Goal: Book appointment/travel/reservation

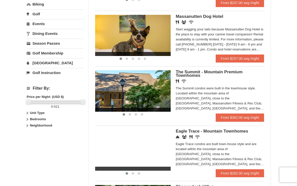
scroll to position [155, 0]
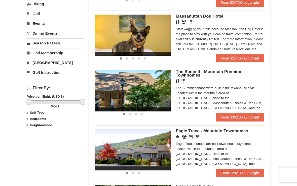
click at [37, 121] on label "Bedrooms" at bounding box center [55, 119] width 57 height 5
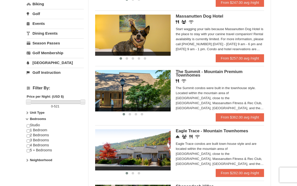
click at [48, 136] on div "Studio 1 Bedroom 2 Bedrooms 3 Bedrooms 4 Bedrooms 5 + Bedrooms" at bounding box center [55, 140] width 57 height 35
click at [29, 137] on input "checkbox" at bounding box center [28, 136] width 3 height 3
checkbox input "true"
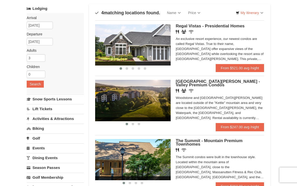
scroll to position [29, 0]
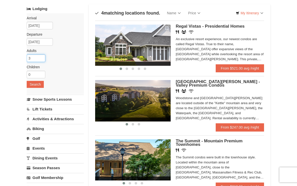
click at [28, 58] on input "3" at bounding box center [36, 59] width 19 height 8
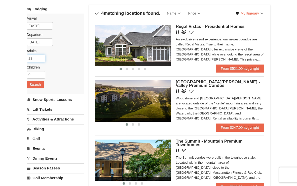
type input "3"
type input "2"
click at [34, 87] on button "Search" at bounding box center [35, 84] width 17 height 7
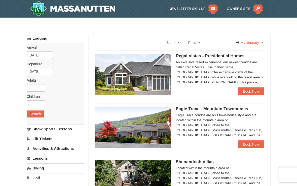
select select "10"
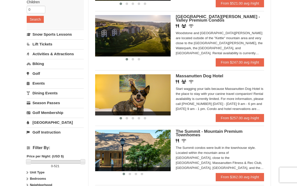
scroll to position [90, 0]
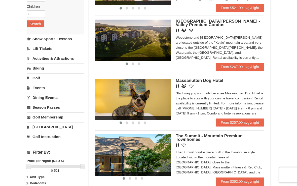
click at [44, 129] on link "[GEOGRAPHIC_DATA]" at bounding box center [55, 126] width 57 height 9
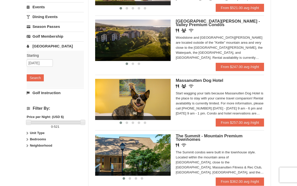
click at [37, 79] on button "Search" at bounding box center [35, 77] width 17 height 7
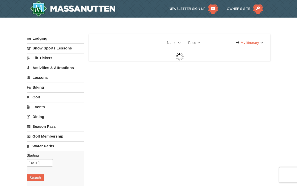
select select "10"
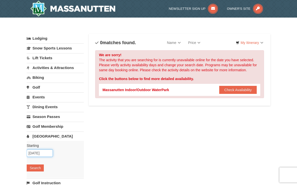
click at [38, 153] on input "[DATE]" at bounding box center [40, 154] width 26 height 8
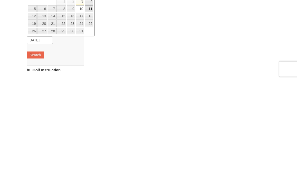
click at [88, 111] on link "11" at bounding box center [89, 114] width 9 height 7
type input "10/11/2025"
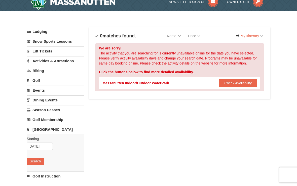
scroll to position [0, 0]
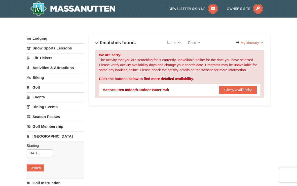
click at [34, 171] on button "Search" at bounding box center [35, 168] width 17 height 7
